Goal: Information Seeking & Learning: Learn about a topic

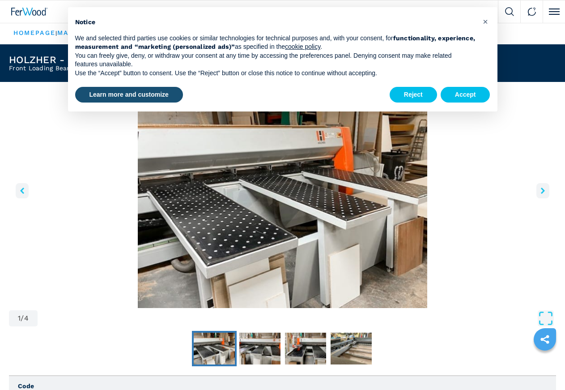
click at [541, 194] on icon "right-button" at bounding box center [543, 190] width 4 height 6
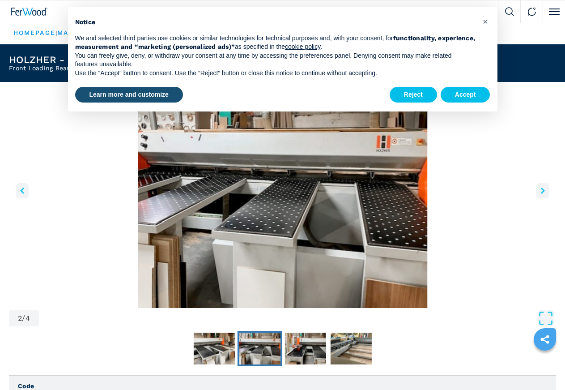
click at [541, 194] on icon "right-button" at bounding box center [543, 190] width 4 height 6
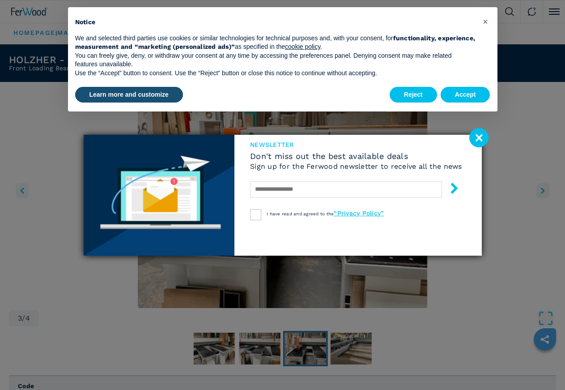
click at [480, 136] on image at bounding box center [478, 137] width 19 height 19
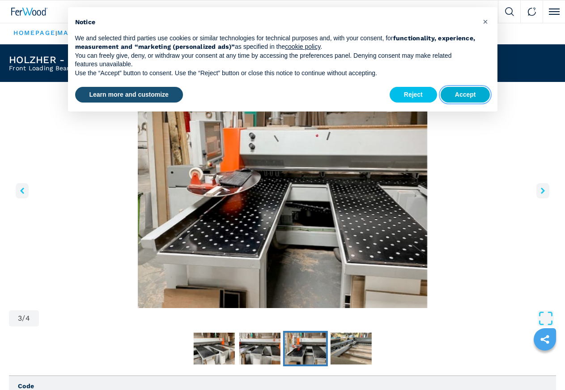
click at [468, 91] on button "Accept" at bounding box center [466, 95] width 50 height 16
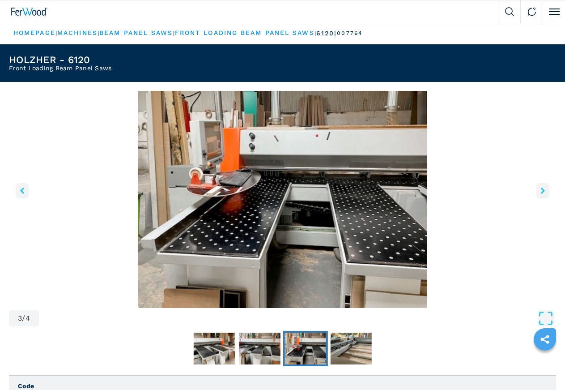
click at [541, 194] on icon "right-button" at bounding box center [543, 190] width 4 height 6
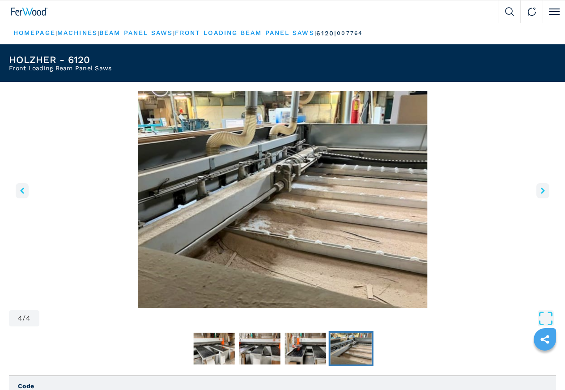
click at [24, 194] on icon "left-button" at bounding box center [22, 190] width 4 height 6
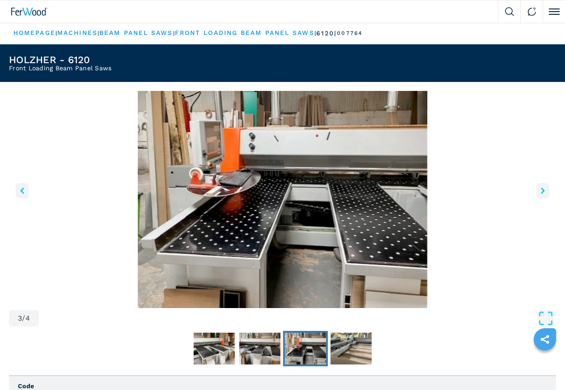
click at [541, 194] on icon "right-button" at bounding box center [543, 190] width 4 height 6
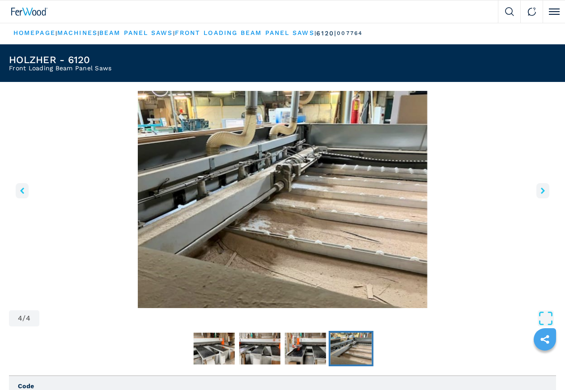
click at [541, 194] on icon "right-button" at bounding box center [543, 190] width 4 height 6
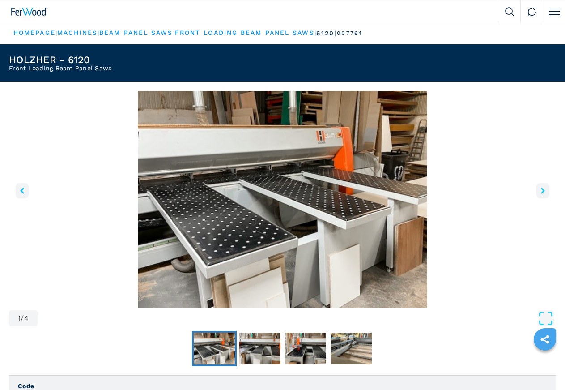
click at [541, 194] on icon "right-button" at bounding box center [543, 190] width 4 height 6
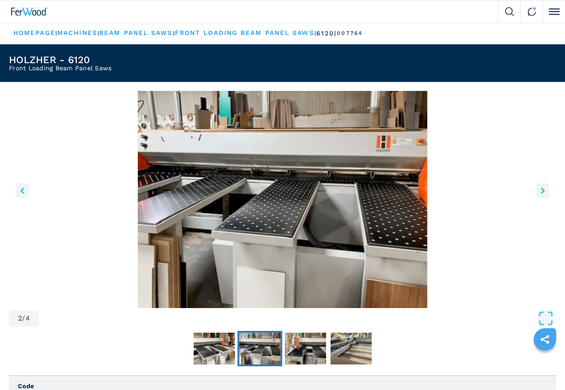
click at [541, 194] on icon "right-button" at bounding box center [543, 190] width 4 height 6
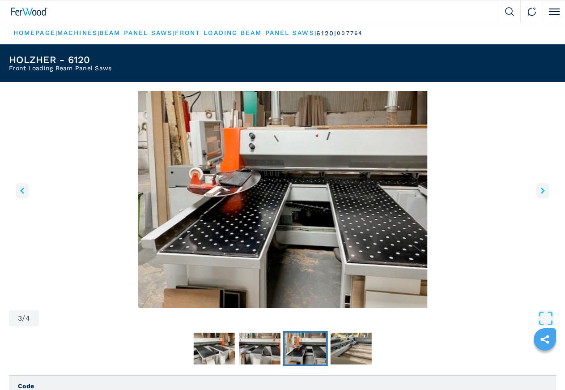
click at [541, 194] on icon "right-button" at bounding box center [543, 190] width 4 height 6
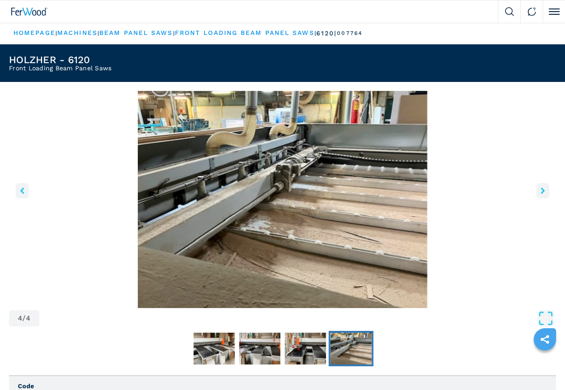
click at [541, 194] on icon "right-button" at bounding box center [543, 190] width 4 height 6
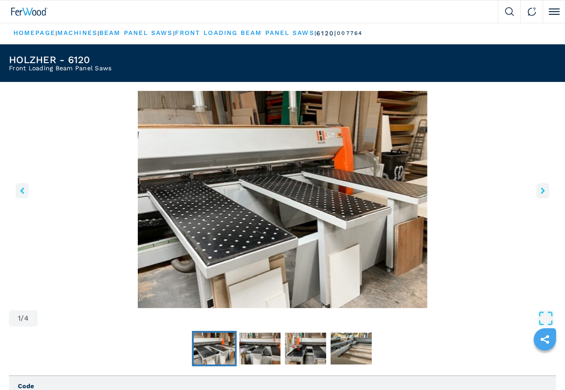
click at [541, 194] on icon "right-button" at bounding box center [543, 190] width 4 height 6
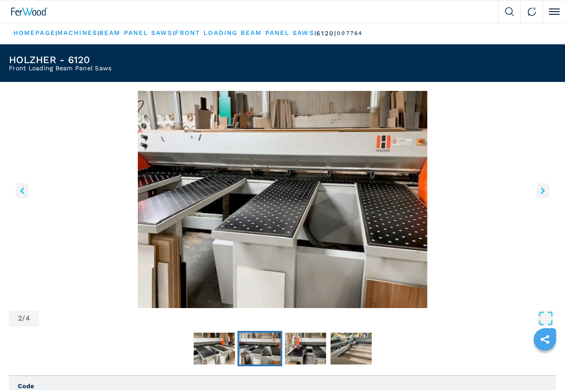
click at [541, 194] on icon "right-button" at bounding box center [543, 190] width 4 height 6
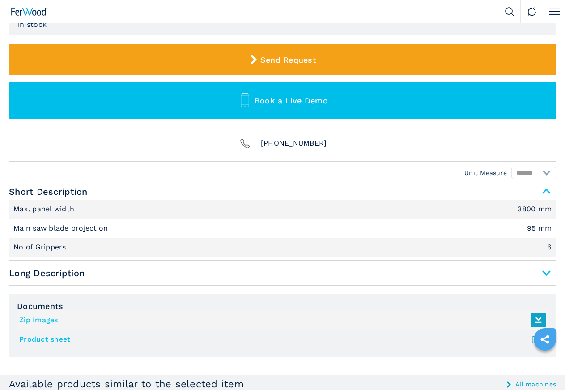
scroll to position [456, 0]
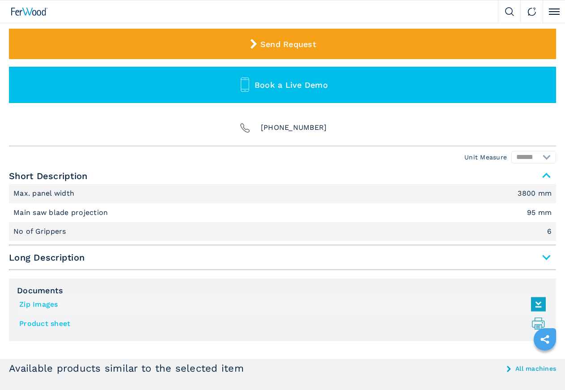
click at [0, 0] on img at bounding box center [0, 0] width 0 height 0
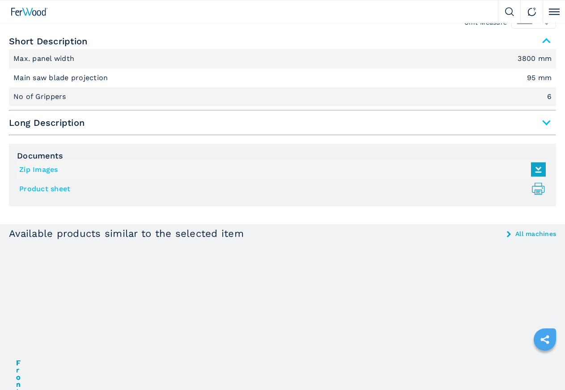
scroll to position [594, 0]
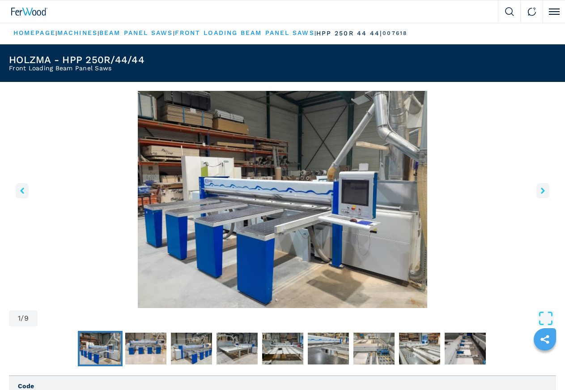
click at [87, 36] on link "machines" at bounding box center [77, 32] width 40 height 7
click at [91, 36] on link "machines" at bounding box center [77, 32] width 40 height 7
click at [54, 36] on link "HOMEPAGE" at bounding box center [34, 32] width 42 height 7
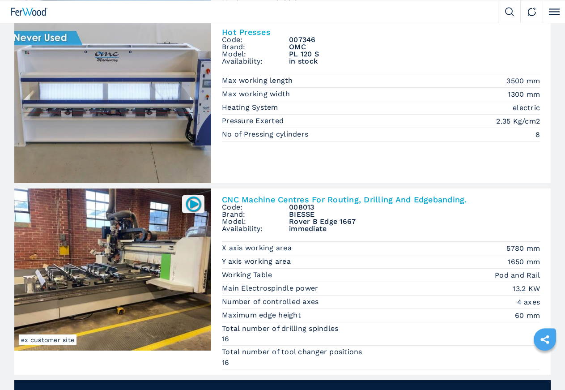
scroll to position [411, 0]
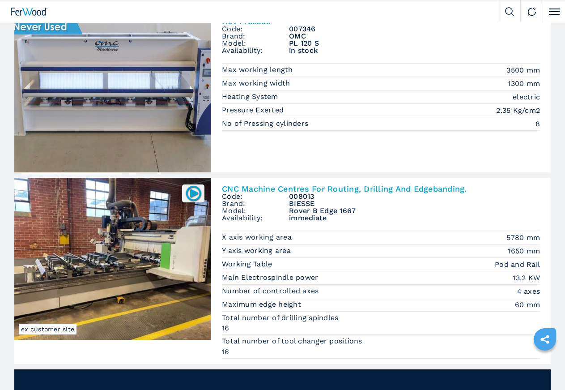
click at [0, 0] on img at bounding box center [0, 0] width 0 height 0
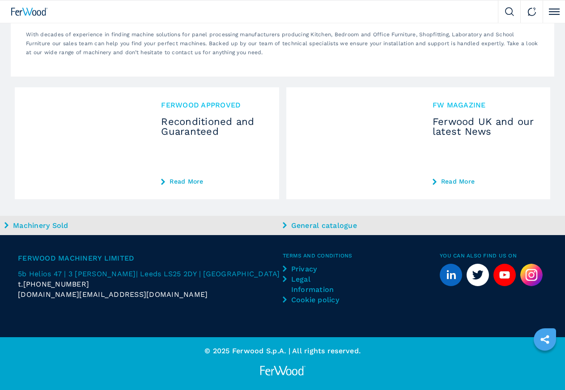
scroll to position [2738, 0]
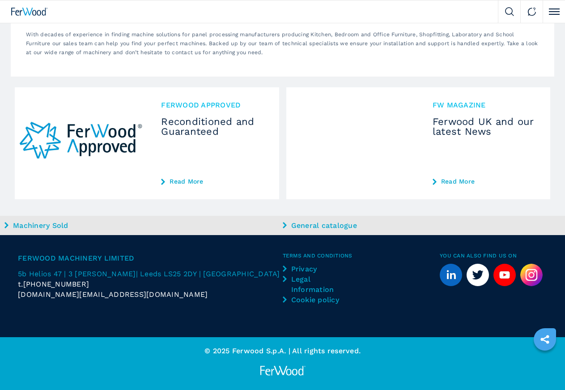
click at [0, 0] on button "2" at bounding box center [0, 0] width 0 height 0
click at [0, 0] on span "2" at bounding box center [0, 0] width 0 height 0
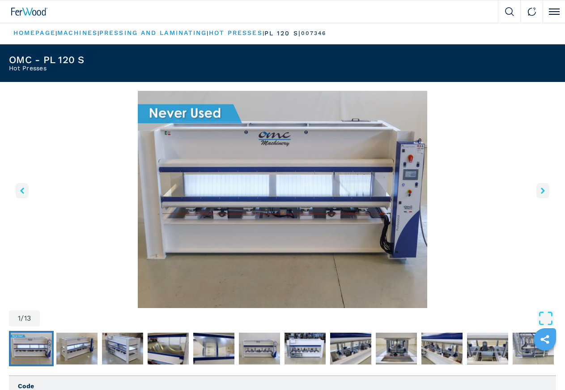
click at [541, 194] on icon "right-button" at bounding box center [543, 190] width 4 height 6
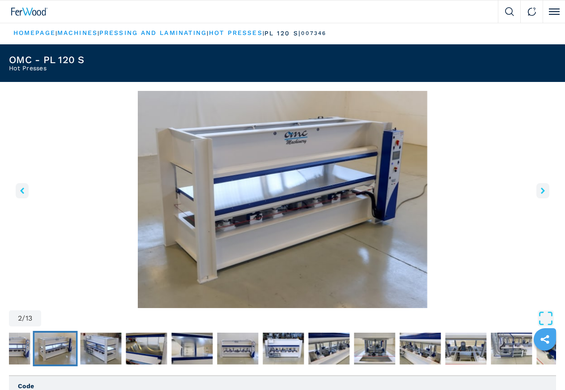
click at [541, 194] on icon "right-button" at bounding box center [543, 190] width 4 height 6
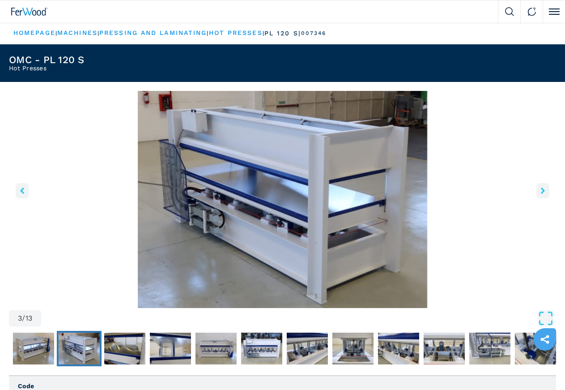
click at [541, 194] on icon "right-button" at bounding box center [543, 190] width 4 height 6
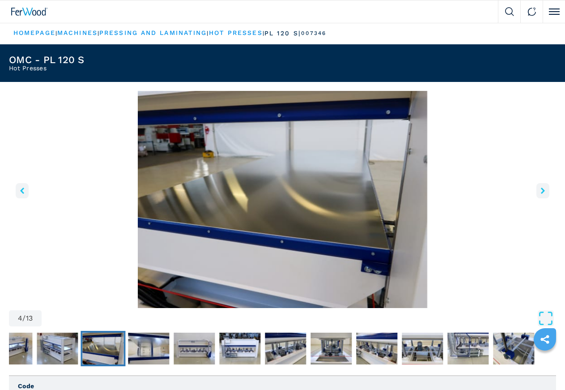
click at [541, 194] on icon "right-button" at bounding box center [543, 190] width 4 height 6
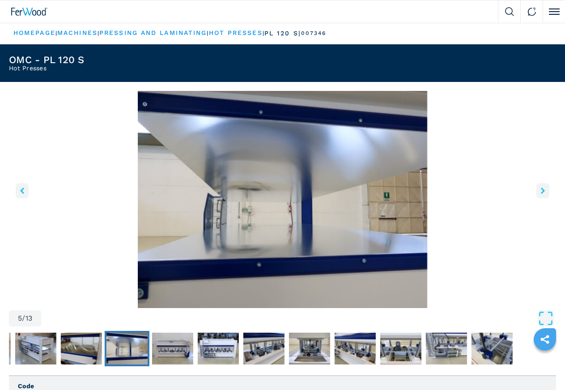
click at [541, 194] on icon "right-button" at bounding box center [543, 190] width 4 height 6
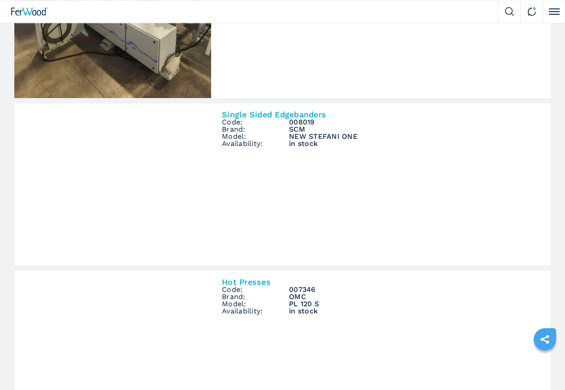
scroll to position [137, 0]
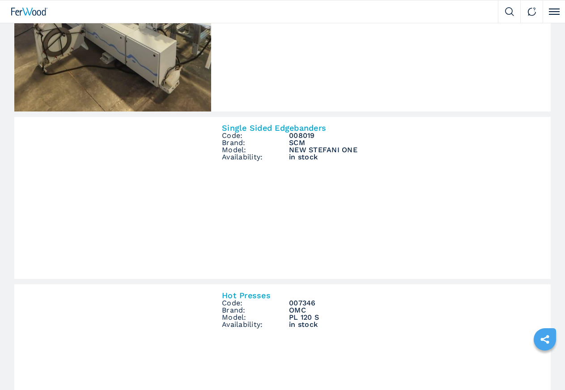
click at [0, 0] on img at bounding box center [0, 0] width 0 height 0
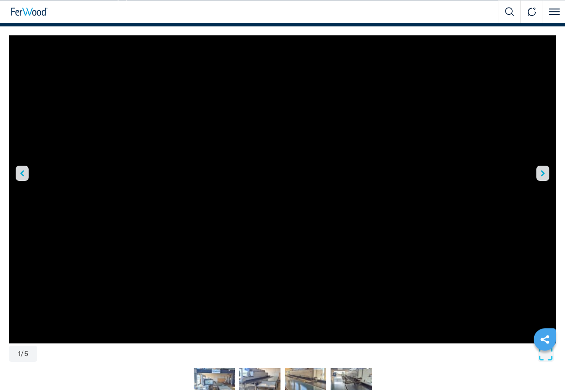
scroll to position [46, 0]
